Goal: Task Accomplishment & Management: Use online tool/utility

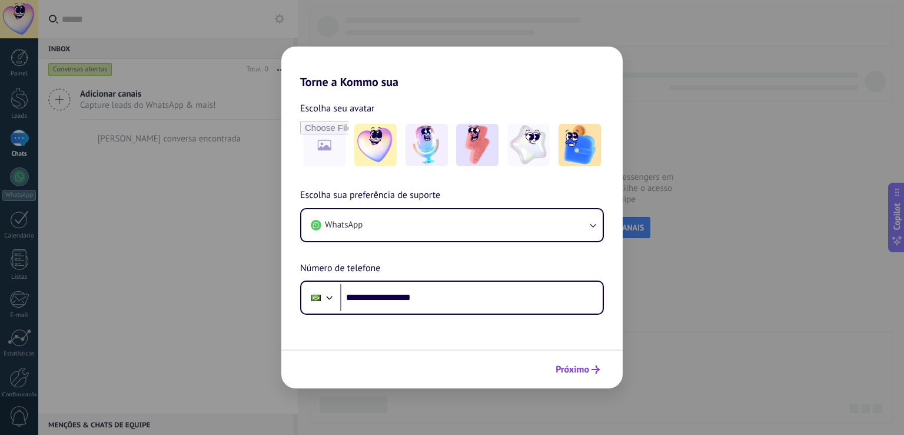
type input "**********"
drag, startPoint x: 582, startPoint y: 370, endPoint x: 580, endPoint y: 379, distance: 9.1
click at [582, 370] on span "Próximo" at bounding box center [573, 369] width 34 height 8
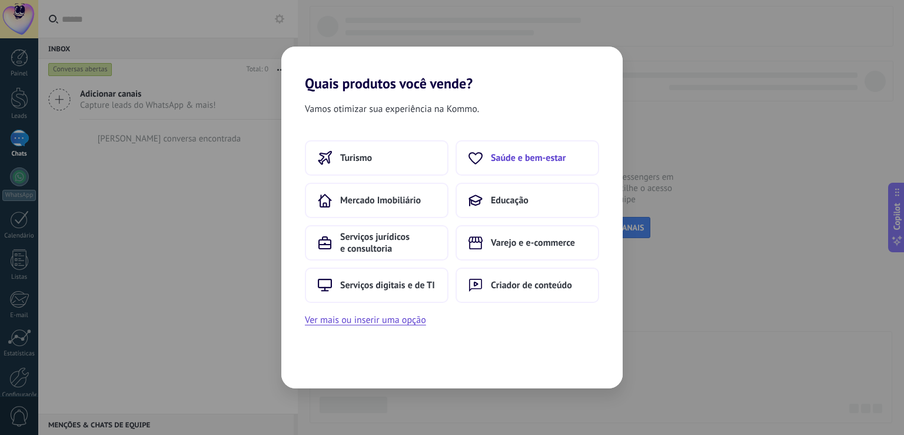
click at [533, 157] on span "Saúde e bem-estar" at bounding box center [528, 158] width 75 height 12
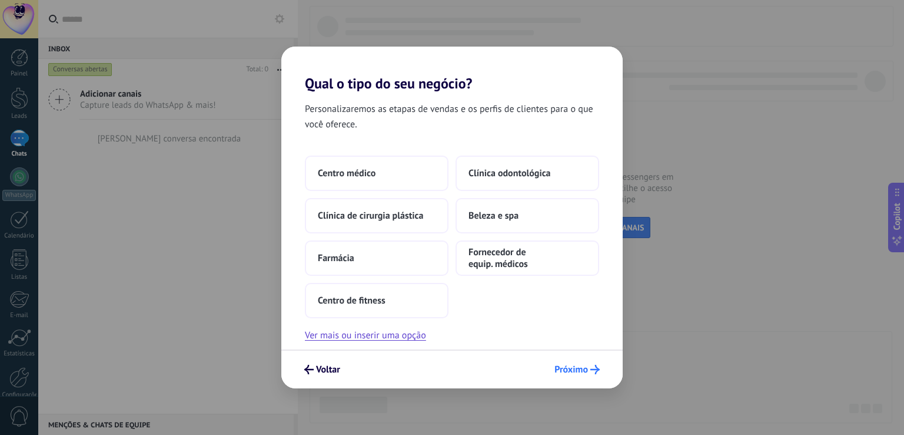
click at [558, 366] on span "Próximo" at bounding box center [572, 369] width 34 height 8
click at [521, 215] on button "Beleza e spa" at bounding box center [528, 215] width 144 height 35
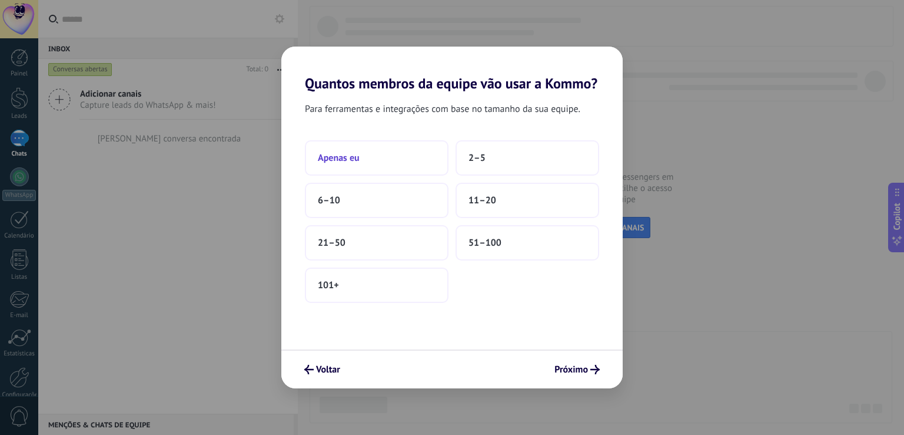
click at [363, 155] on button "Apenas eu" at bounding box center [377, 157] width 144 height 35
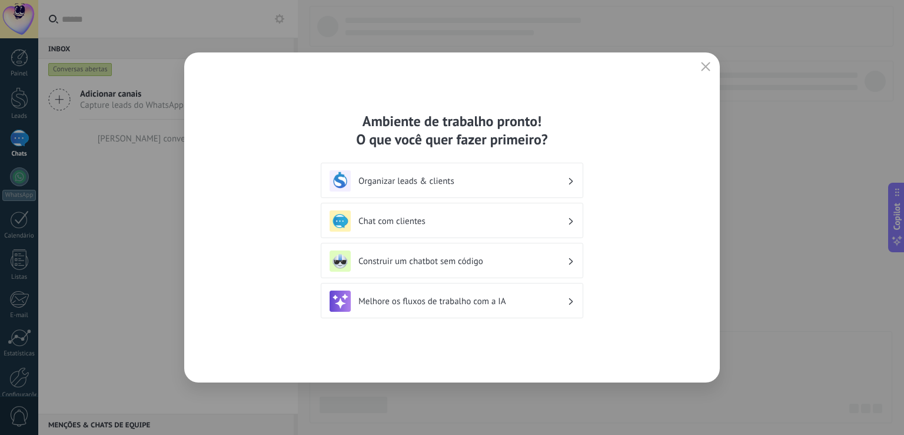
drag, startPoint x: 456, startPoint y: 183, endPoint x: 542, endPoint y: 197, distance: 87.8
click at [458, 182] on h3 "Organizar leads & clients" at bounding box center [463, 180] width 209 height 11
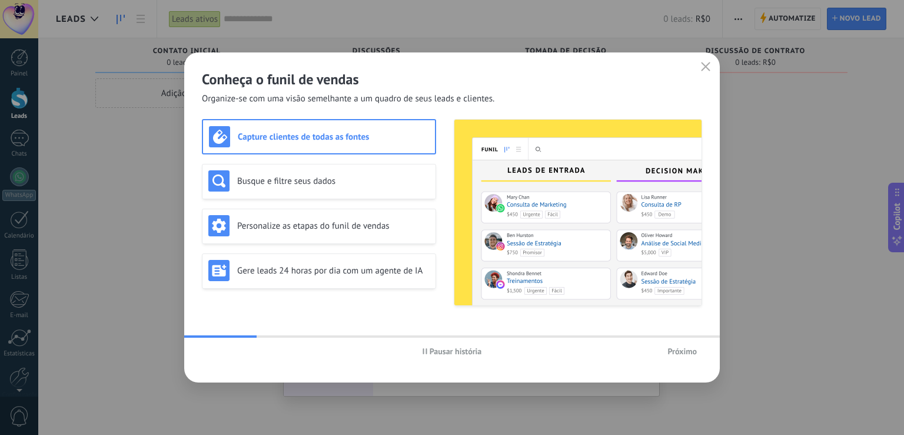
click at [336, 140] on h3 "Capture clientes de todas as fontes" at bounding box center [333, 136] width 191 height 11
drag, startPoint x: 680, startPoint y: 349, endPoint x: 633, endPoint y: 382, distance: 57.8
click at [680, 347] on span "Próximo" at bounding box center [682, 351] width 29 height 8
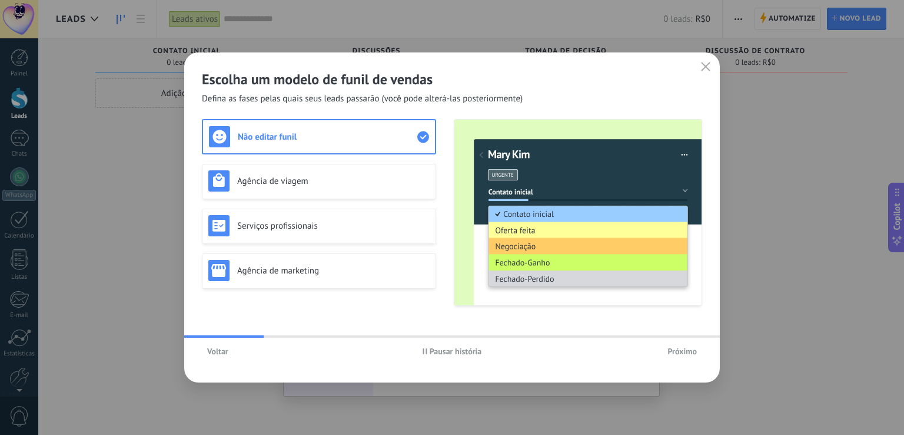
click at [687, 345] on button "Próximo" at bounding box center [682, 351] width 40 height 18
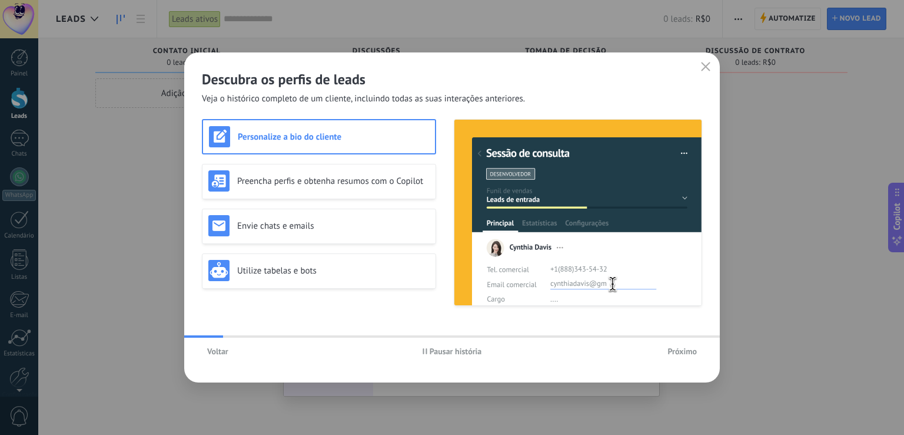
click at [685, 349] on span "Próximo" at bounding box center [682, 351] width 29 height 8
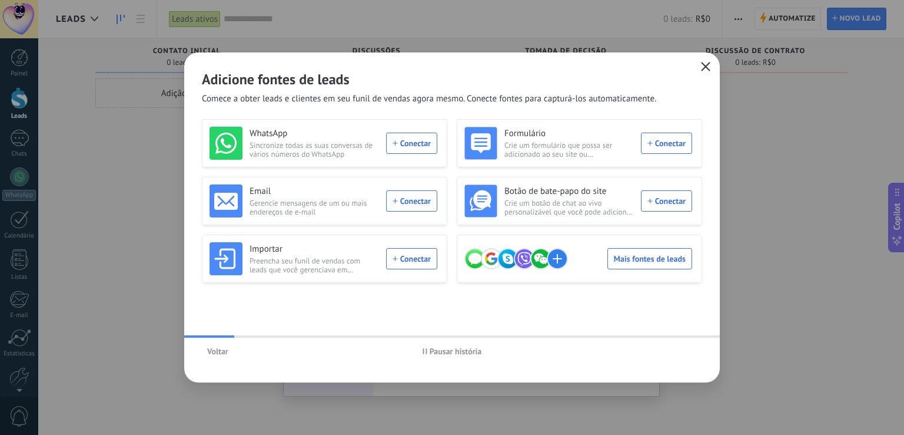
click at [705, 67] on use "button" at bounding box center [706, 66] width 9 height 9
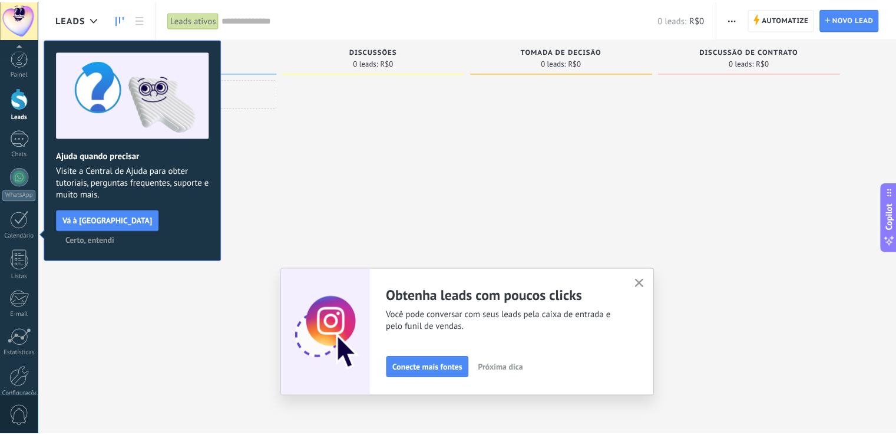
scroll to position [55, 0]
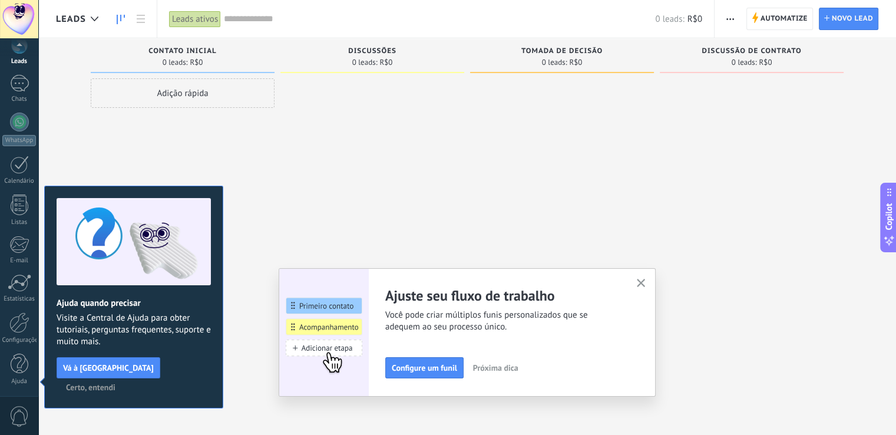
click at [645, 281] on icon "button" at bounding box center [641, 283] width 9 height 9
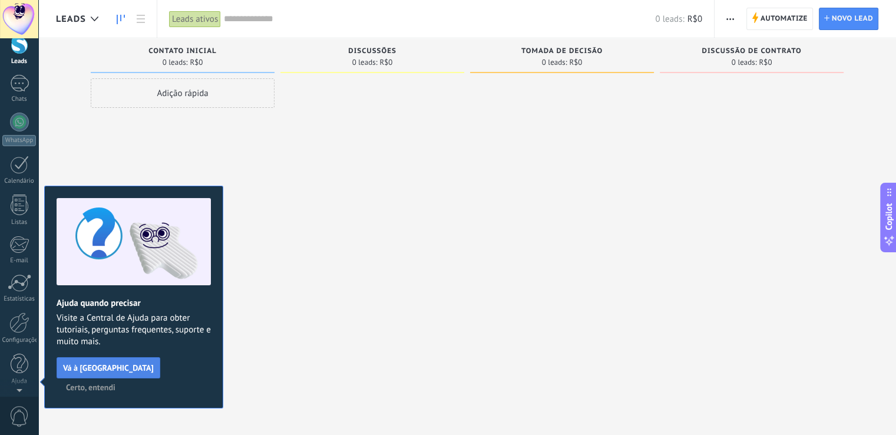
scroll to position [0, 0]
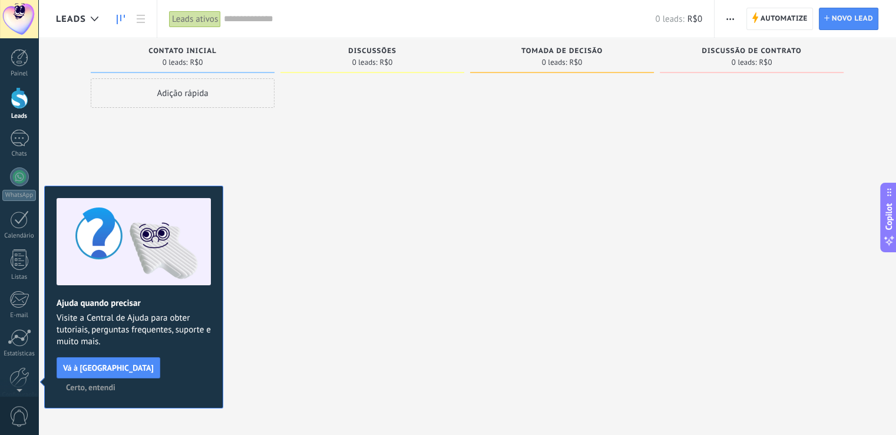
click at [356, 239] on div at bounding box center [372, 218] width 184 height 281
click at [115, 383] on span "Certo, entendi" at bounding box center [90, 387] width 49 height 8
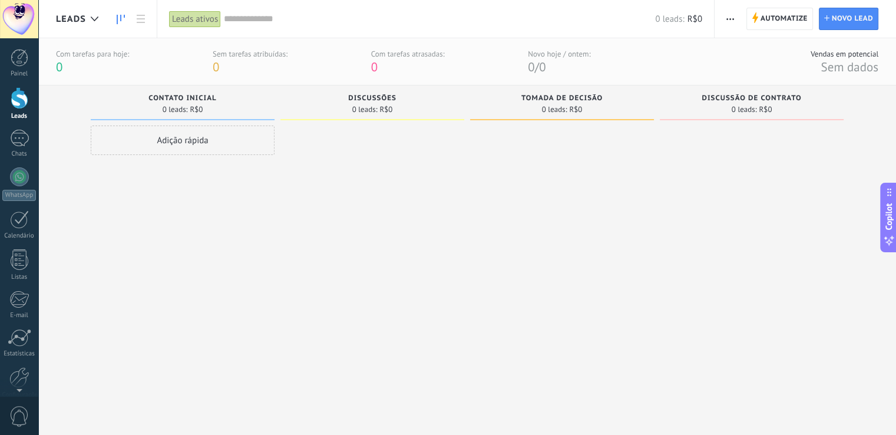
click at [728, 17] on span "button" at bounding box center [730, 19] width 8 height 22
click at [23, 62] on div at bounding box center [20, 58] width 18 height 18
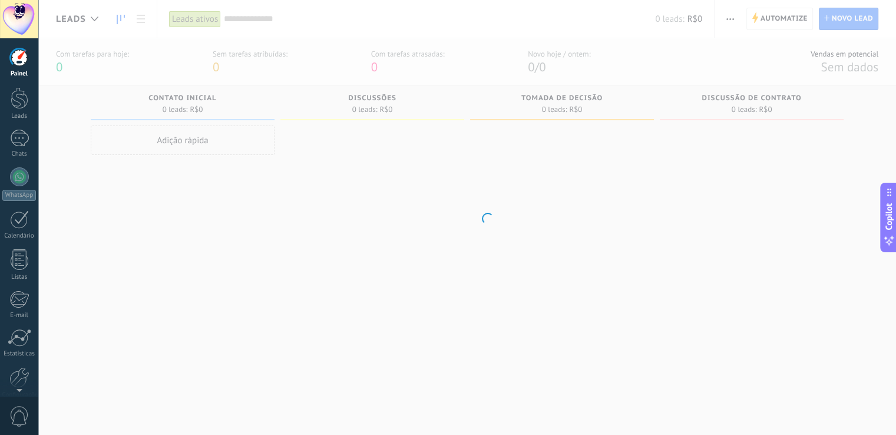
click at [773, 265] on body ".abccls-1,.abccls-2{fill-rule:evenodd}.abccls-2{fill:#fff} .abfcls-1{fill:none}…" at bounding box center [448, 217] width 896 height 435
click at [17, 24] on div at bounding box center [19, 19] width 38 height 38
